Goal: Information Seeking & Learning: Find specific page/section

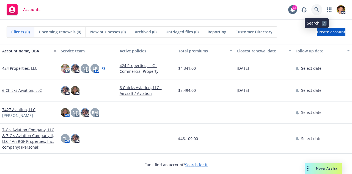
click at [319, 9] on icon at bounding box center [317, 9] width 5 height 5
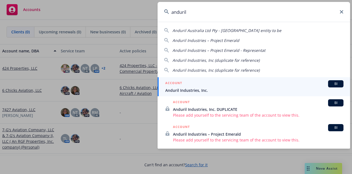
type input "anduril"
click at [220, 86] on div "ACCOUNT BI" at bounding box center [254, 83] width 178 height 7
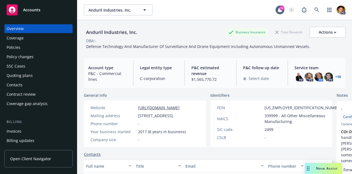
click at [18, 44] on div "Policies" at bounding box center [14, 47] width 14 height 9
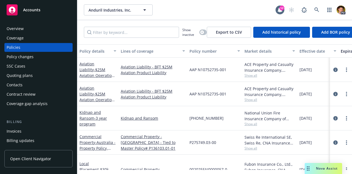
click at [139, 51] on div "Lines of coverage" at bounding box center [150, 51] width 58 height 6
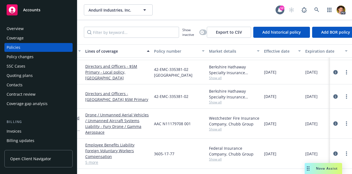
scroll to position [490, 0]
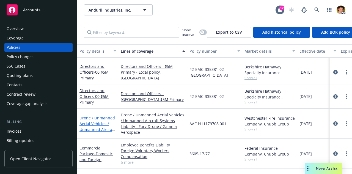
click at [99, 115] on link "Drone / Unmanned Aerial Vehicles / Unmanned Aircraft Systems Liability - Fury D…" at bounding box center [98, 132] width 36 height 34
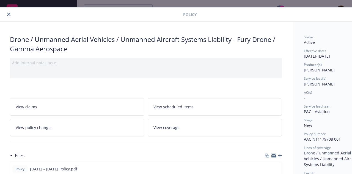
scroll to position [0, 1]
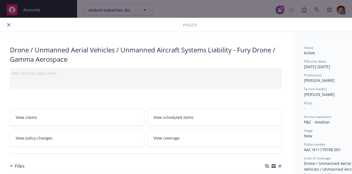
click at [68, 137] on link "View policy changes" at bounding box center [77, 137] width 135 height 17
